Goal: Navigation & Orientation: Go to known website

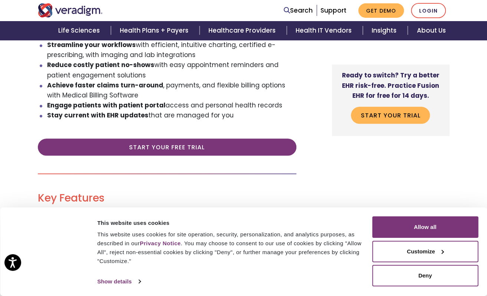
scroll to position [223, 0]
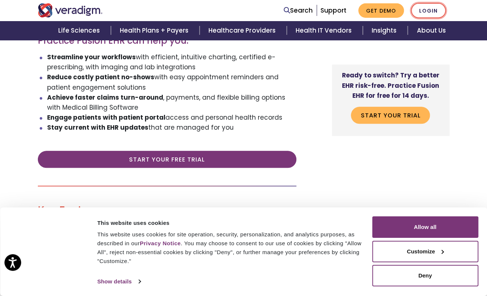
click at [434, 10] on link "Login" at bounding box center [428, 10] width 35 height 15
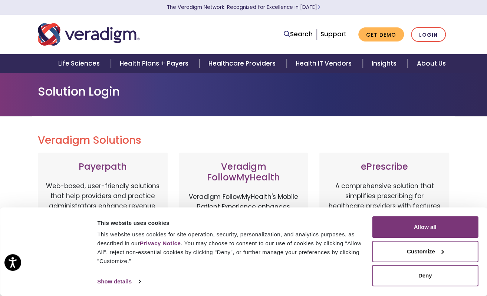
click at [270, 268] on div "This website uses cookies This website uses cookies for site operation, securit…" at bounding box center [233, 252] width 277 height 71
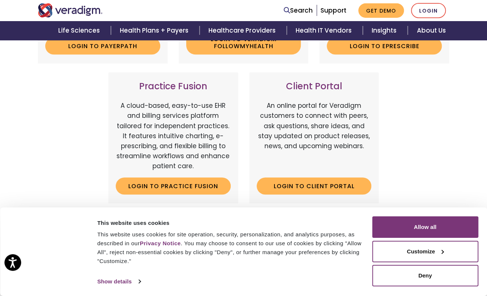
scroll to position [260, 0]
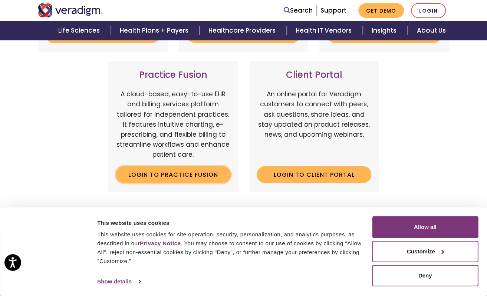
click at [193, 174] on link "Login to Practice Fusion" at bounding box center [173, 174] width 115 height 17
